Goal: Transaction & Acquisition: Book appointment/travel/reservation

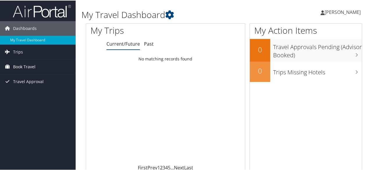
click at [42, 63] on link "Book Travel" at bounding box center [38, 66] width 76 height 15
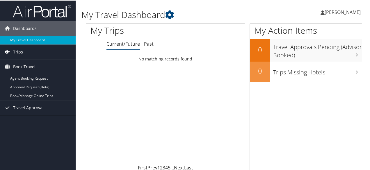
click at [37, 49] on link "Trips" at bounding box center [38, 51] width 76 height 15
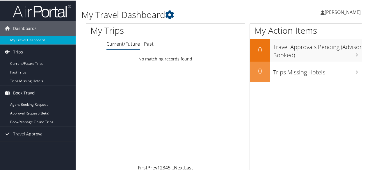
click at [33, 90] on span "Book Travel" at bounding box center [24, 92] width 22 height 15
click at [22, 92] on span "Book Travel" at bounding box center [24, 92] width 22 height 15
click at [22, 53] on span "Trips" at bounding box center [18, 51] width 10 height 15
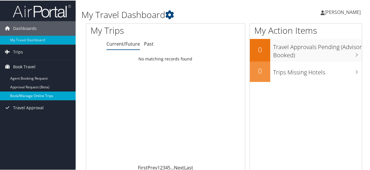
click at [46, 95] on link "Book/Manage Online Trips" at bounding box center [38, 95] width 76 height 9
